Goal: Book appointment/travel/reservation

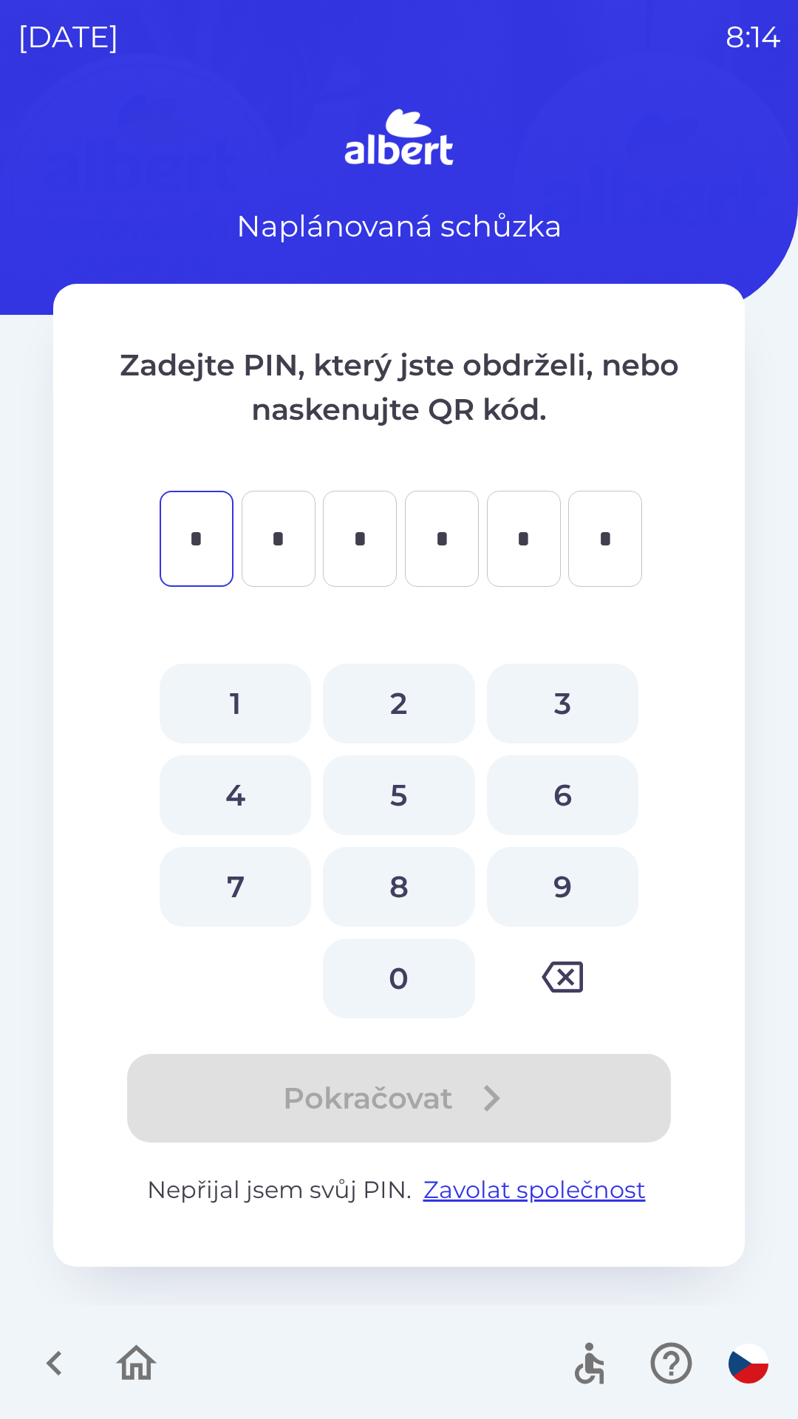
type input "*"
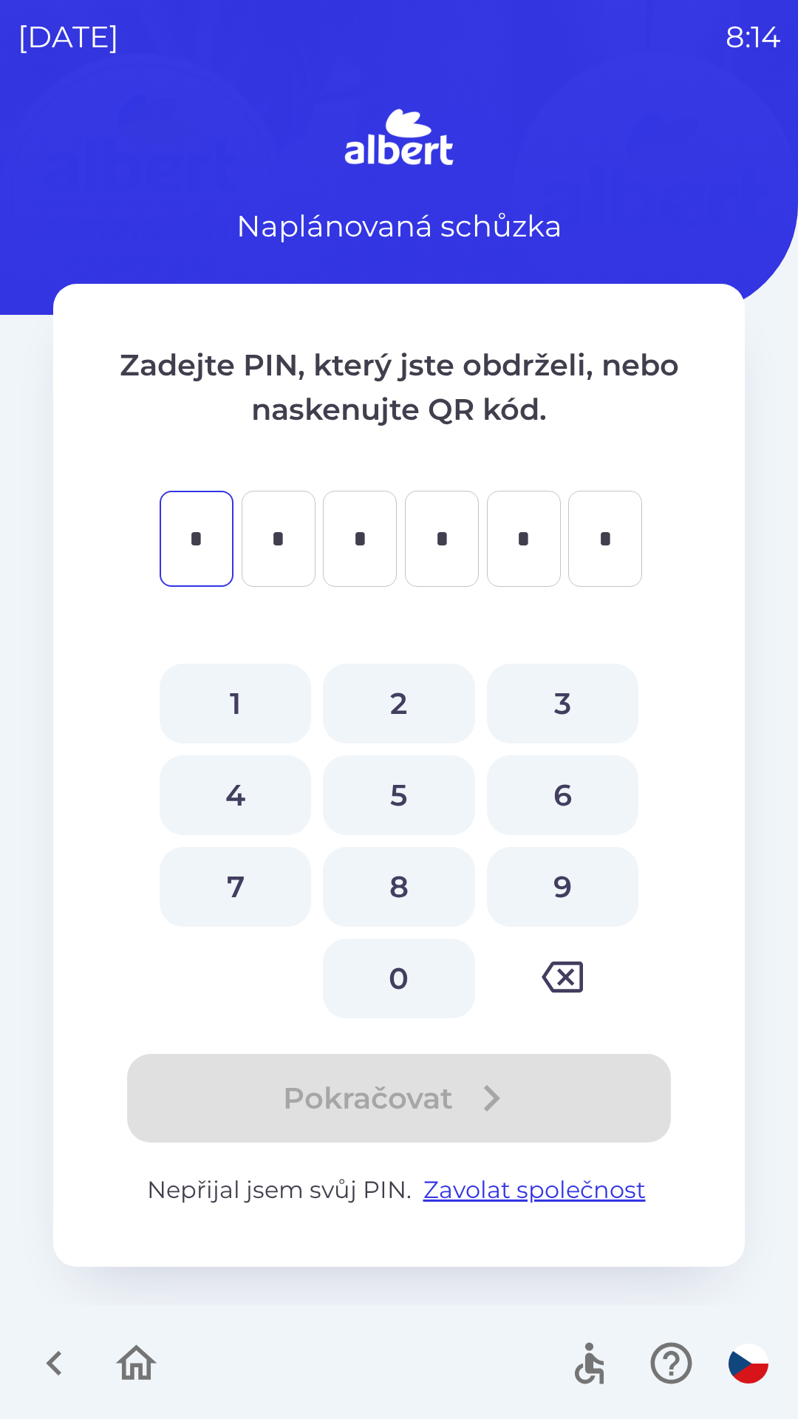
type input "*"
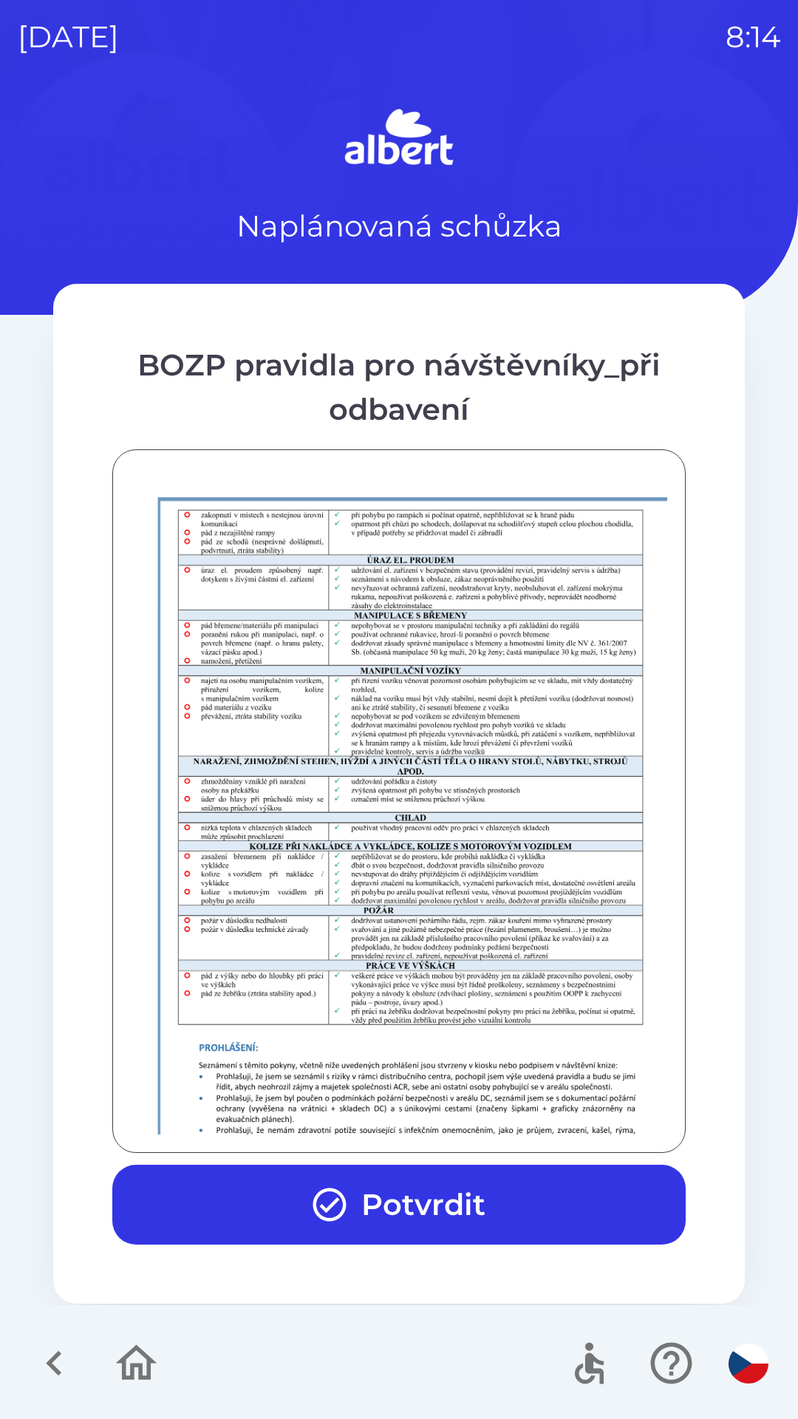
scroll to position [1038, 0]
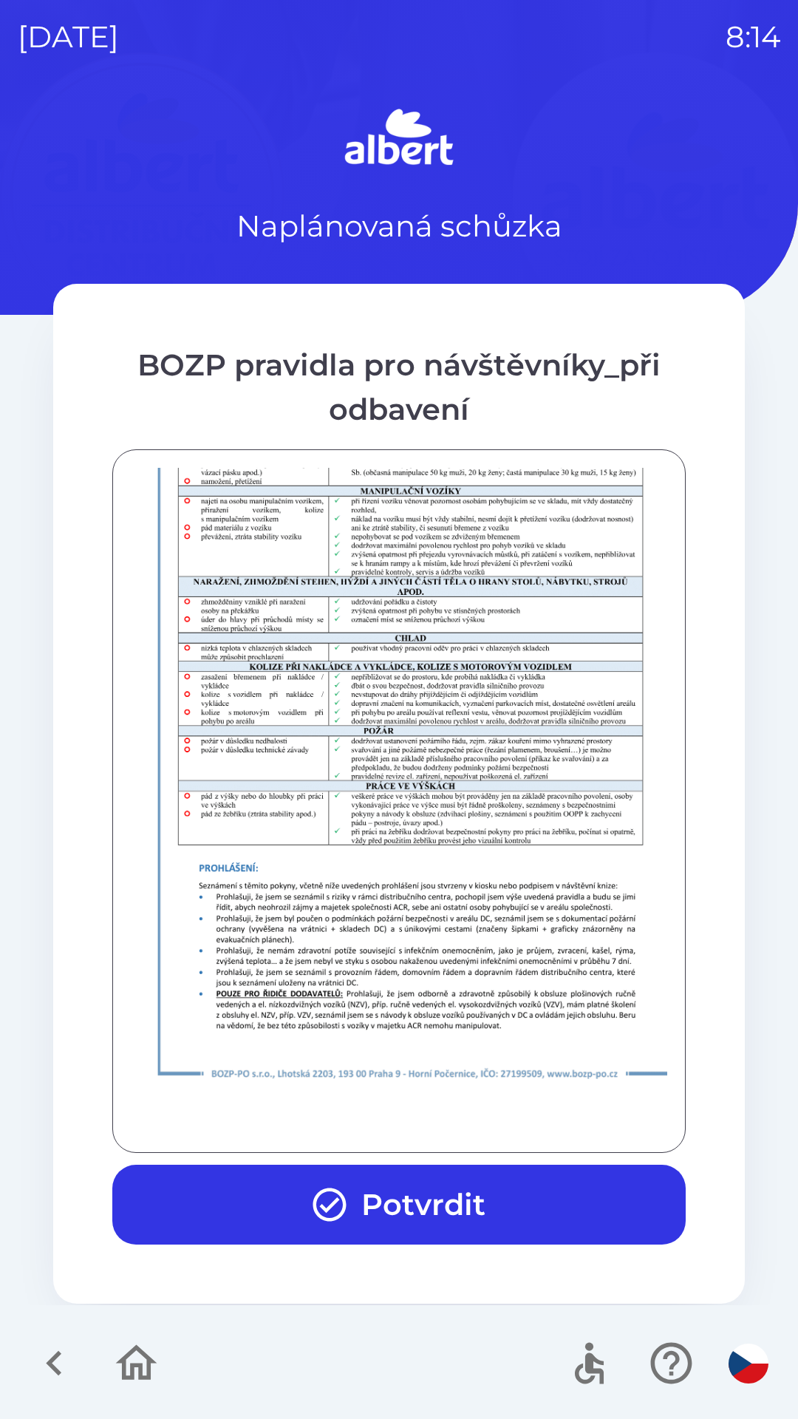
click at [363, 1204] on button "Potvrdit" at bounding box center [398, 1205] width 573 height 80
